Goal: Task Accomplishment & Management: Complete application form

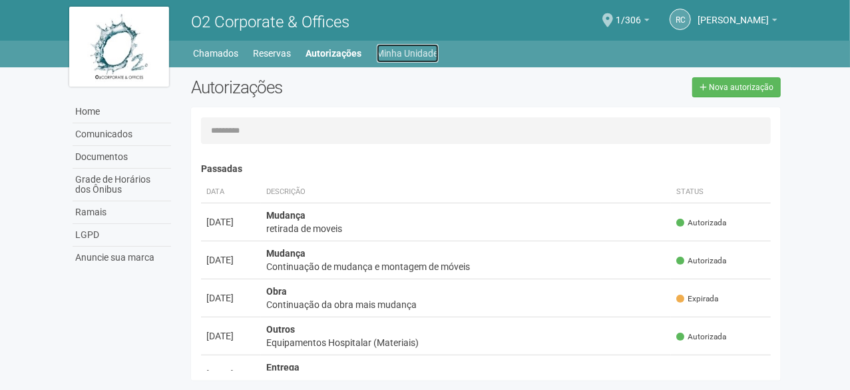
click at [408, 54] on link "Minha Unidade" at bounding box center [408, 53] width 62 height 19
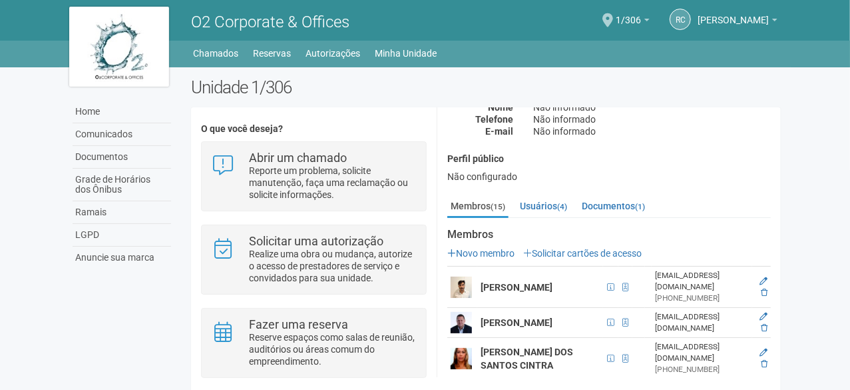
scroll to position [133, 0]
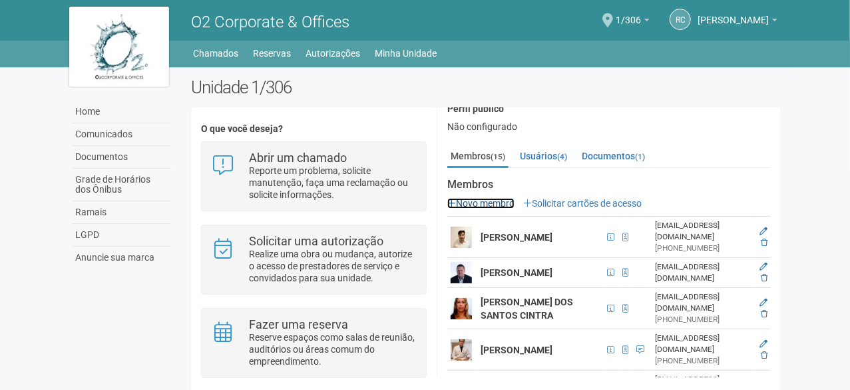
click at [481, 205] on link "Novo membro" at bounding box center [481, 203] width 67 height 11
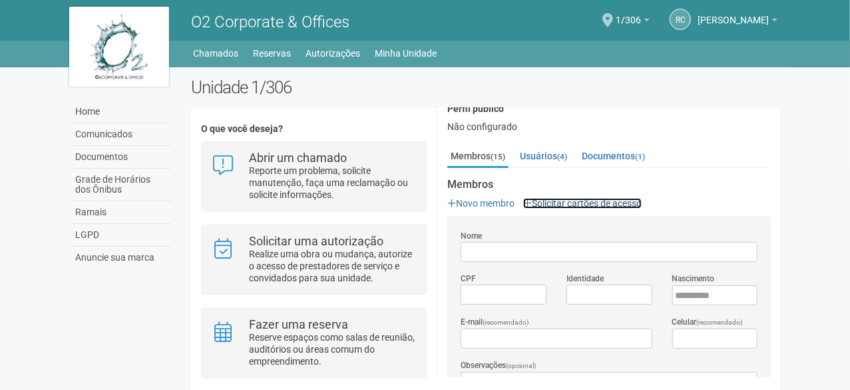
click at [571, 201] on link "Solicitar cartões de acesso" at bounding box center [582, 203] width 119 height 11
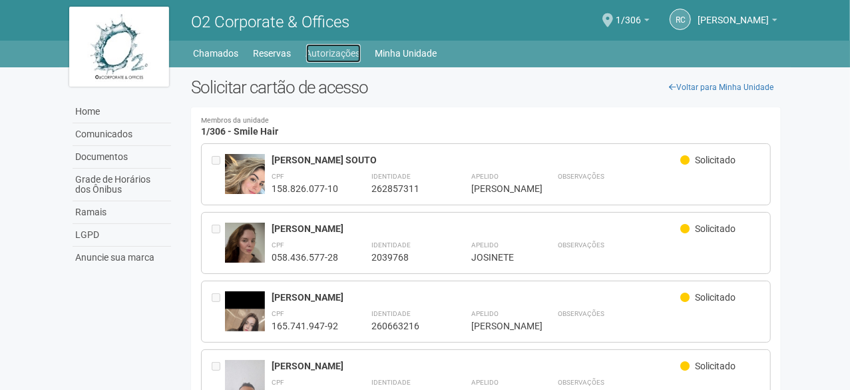
click at [325, 49] on link "Autorizações" at bounding box center [333, 53] width 55 height 19
